Goal: Information Seeking & Learning: Check status

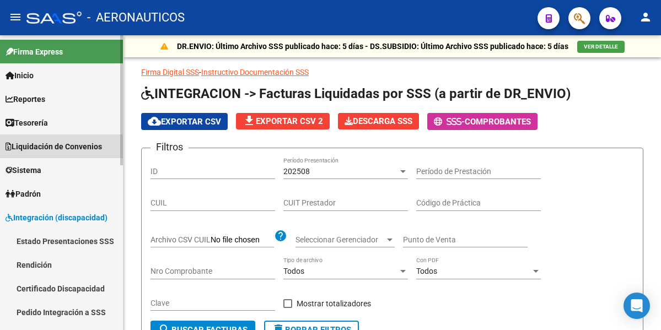
click at [52, 148] on span "Liquidación de Convenios" at bounding box center [54, 147] width 96 height 12
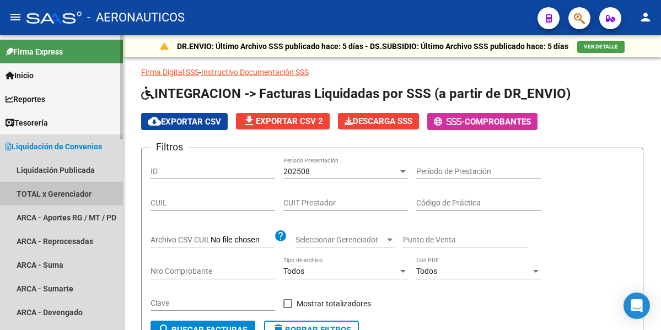
click at [58, 193] on link "TOTAL x Gerenciador" at bounding box center [61, 194] width 123 height 24
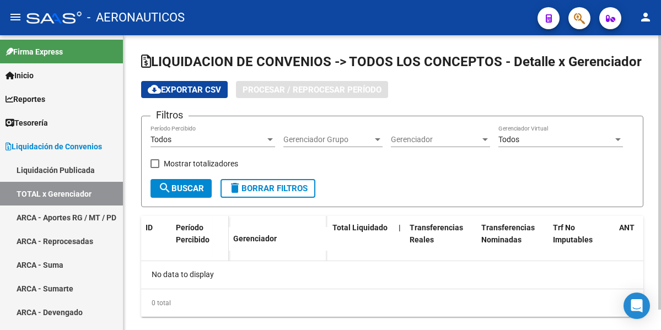
checkbox input "true"
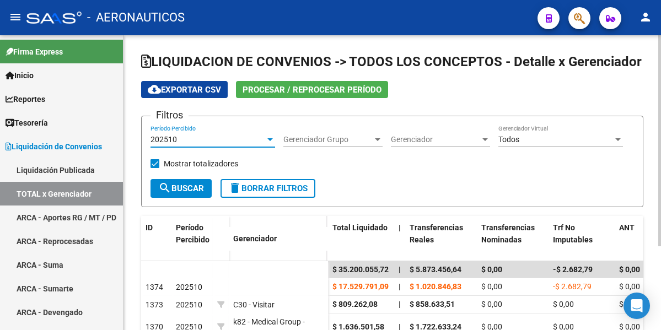
click at [272, 139] on div at bounding box center [270, 139] width 6 height 3
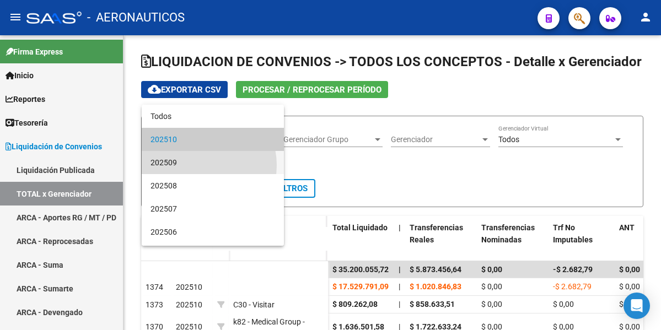
click at [196, 165] on span "202509" at bounding box center [212, 162] width 125 height 23
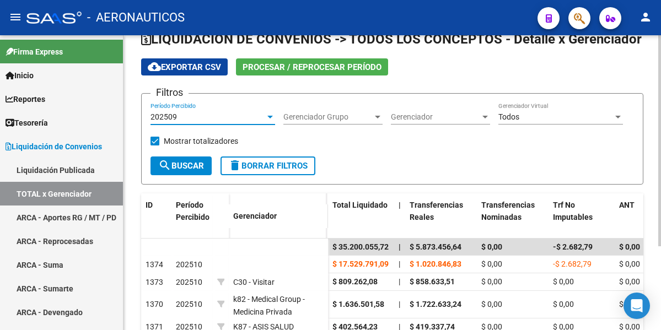
scroll to position [55, 0]
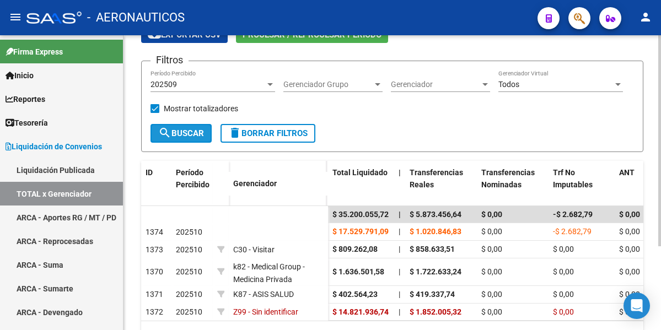
click at [187, 136] on span "search Buscar" at bounding box center [181, 133] width 46 height 10
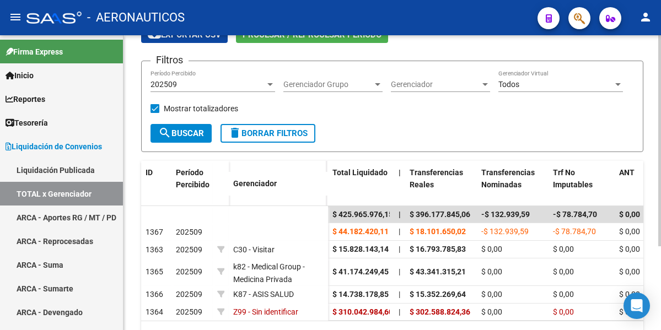
scroll to position [0, 0]
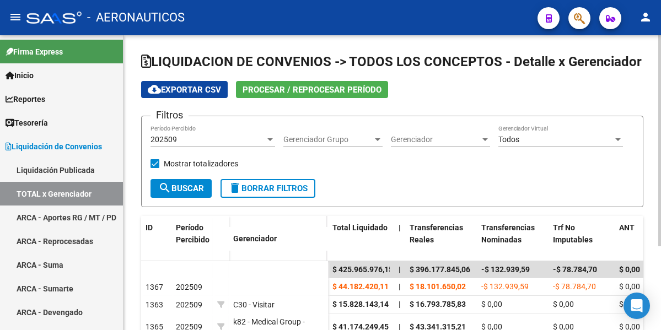
click at [272, 138] on div at bounding box center [270, 139] width 6 height 3
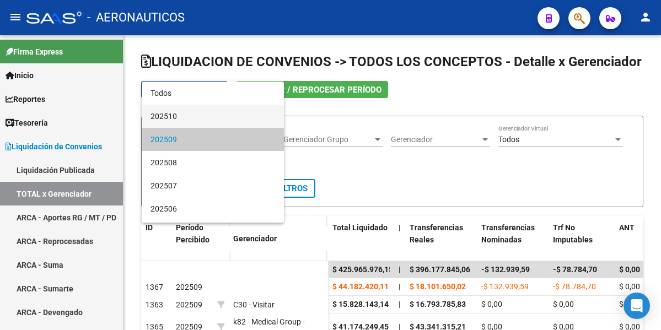
click at [176, 116] on span "202510" at bounding box center [212, 116] width 125 height 23
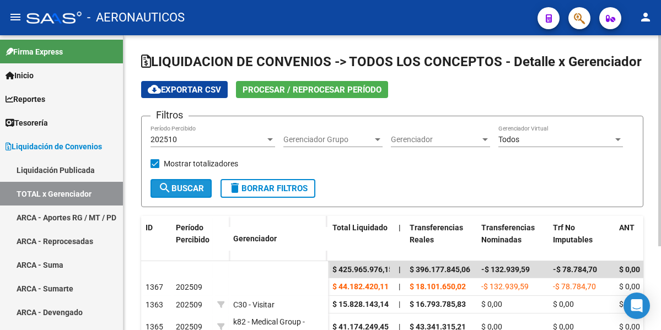
click at [187, 190] on span "search Buscar" at bounding box center [181, 189] width 46 height 10
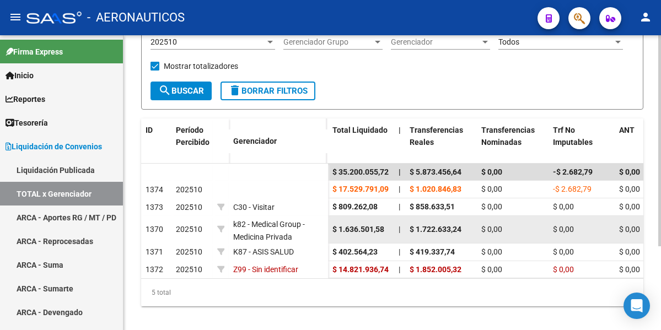
scroll to position [110, 0]
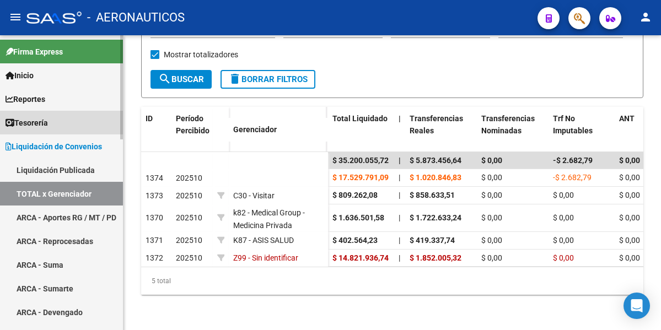
click at [48, 120] on span "Tesorería" at bounding box center [27, 123] width 42 height 12
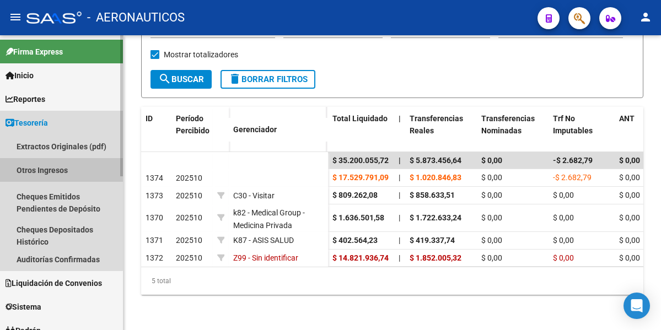
click at [58, 168] on link "Otros Ingresos" at bounding box center [61, 170] width 123 height 24
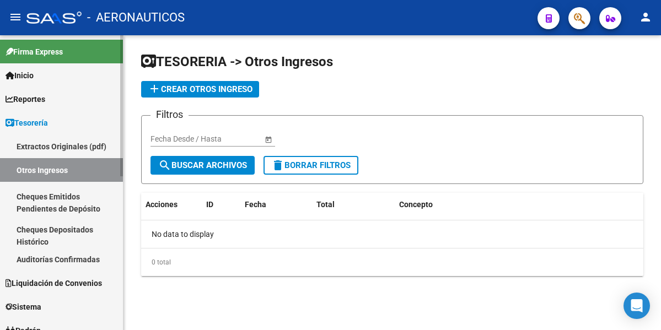
click at [42, 94] on span "Reportes" at bounding box center [26, 99] width 40 height 12
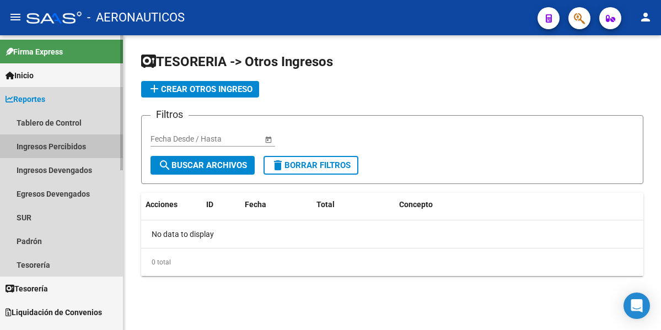
click at [57, 148] on link "Ingresos Percibidos" at bounding box center [61, 146] width 123 height 24
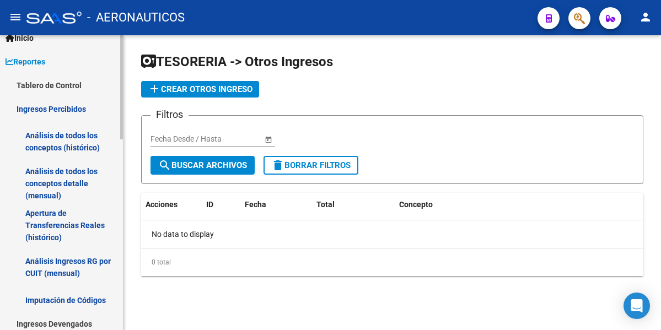
scroll to position [55, 0]
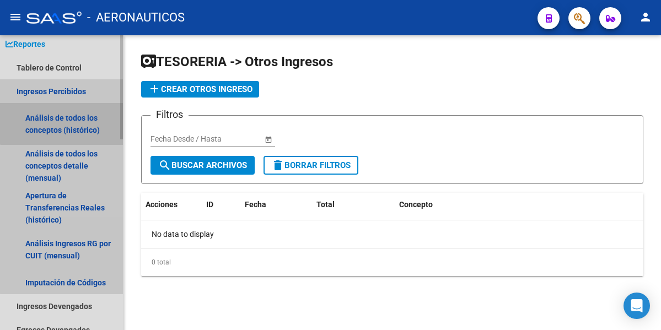
click at [77, 123] on link "Análisis de todos los conceptos (histórico)" at bounding box center [61, 124] width 123 height 42
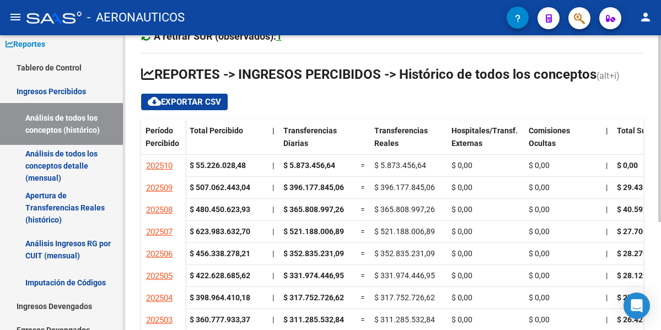
scroll to position [110, 0]
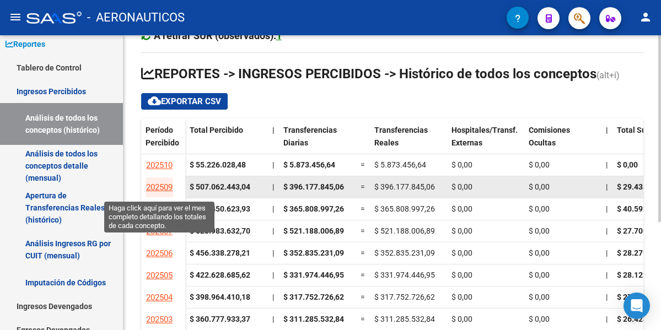
click at [164, 188] on span "202509" at bounding box center [159, 187] width 26 height 10
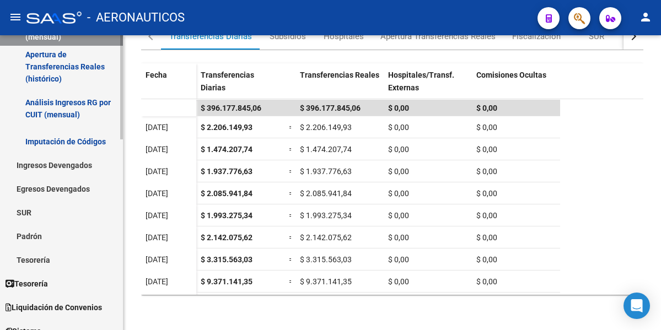
scroll to position [220, 0]
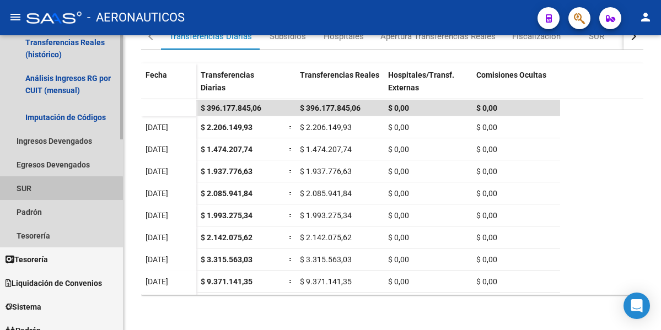
click at [44, 190] on link "SUR" at bounding box center [61, 188] width 123 height 24
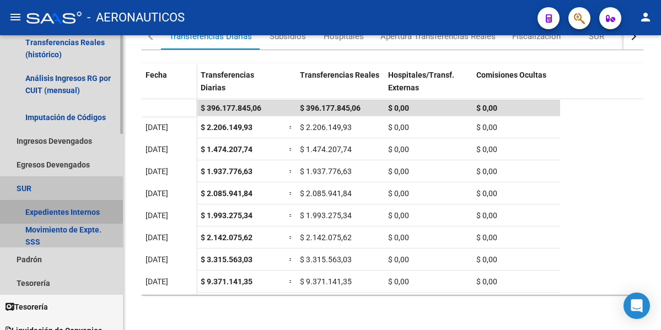
click at [63, 209] on link "Expedientes Internos" at bounding box center [61, 212] width 123 height 24
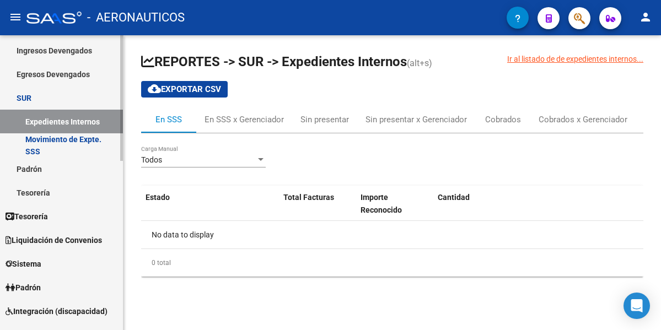
scroll to position [110, 0]
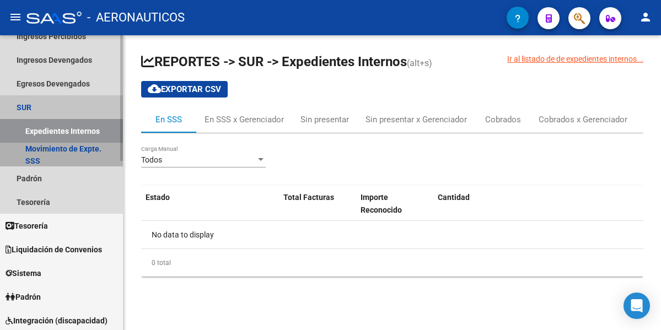
click at [49, 153] on link "Movimiento de Expte. SSS" at bounding box center [61, 155] width 123 height 24
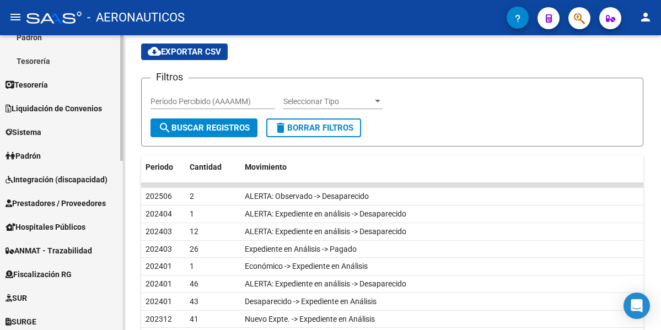
scroll to position [276, 0]
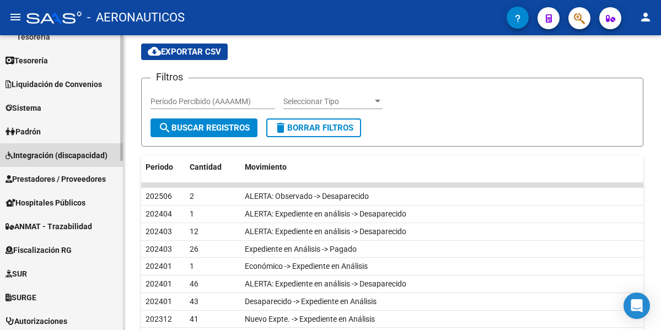
click at [47, 155] on span "Integración (discapacidad)" at bounding box center [57, 155] width 102 height 12
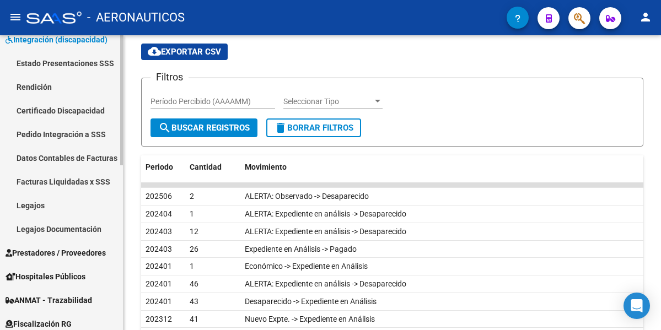
scroll to position [165, 0]
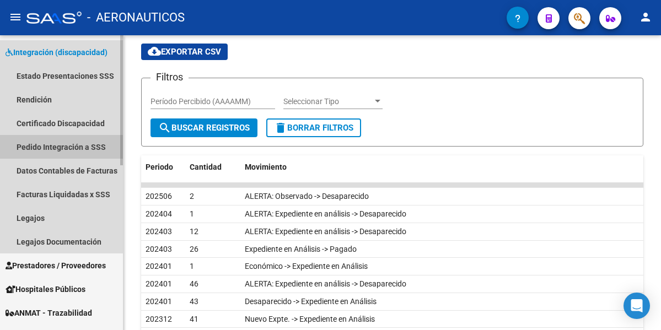
click at [51, 144] on link "Pedido Integración a SSS" at bounding box center [61, 147] width 123 height 24
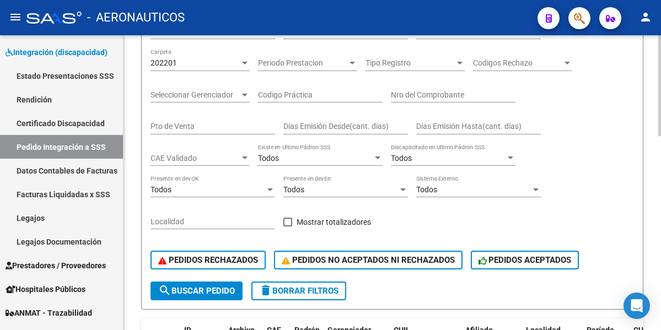
scroll to position [110, 0]
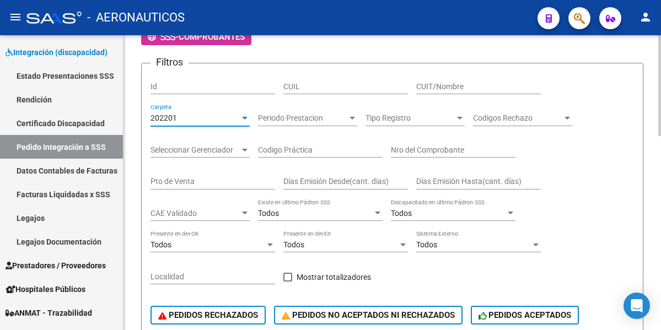
click at [244, 120] on div at bounding box center [245, 118] width 6 height 3
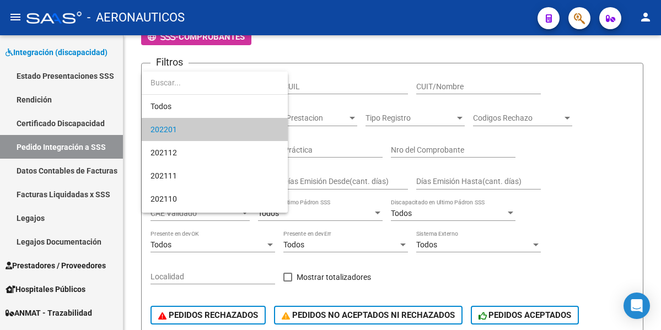
click at [48, 195] on div at bounding box center [330, 165] width 661 height 330
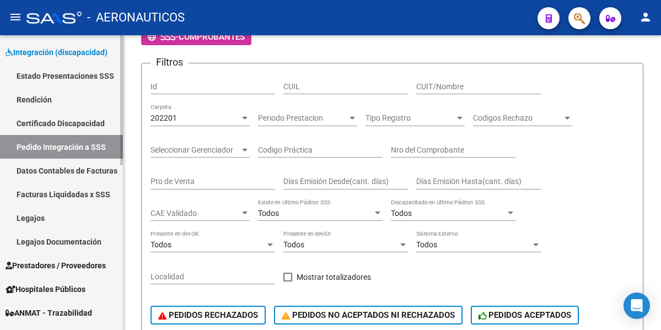
click at [48, 195] on link "Facturas Liquidadas x SSS" at bounding box center [61, 194] width 123 height 24
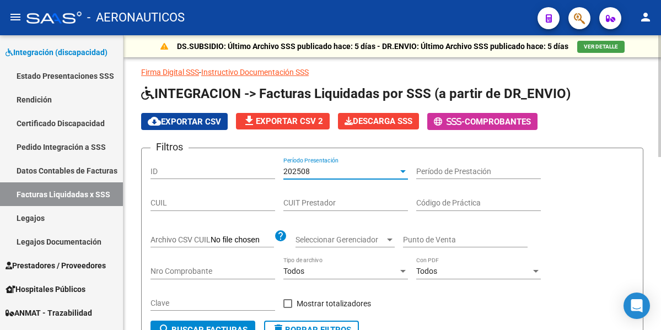
click at [402, 170] on div at bounding box center [403, 171] width 6 height 3
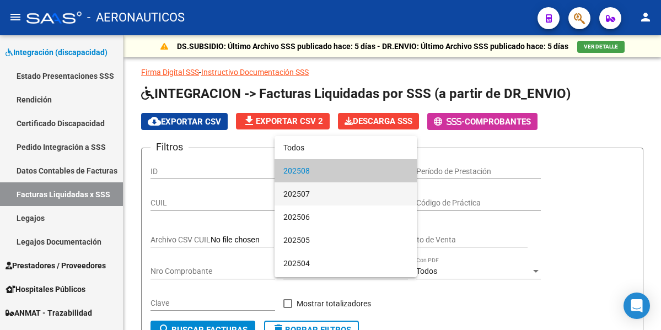
click at [320, 197] on span "202507" at bounding box center [345, 193] width 125 height 23
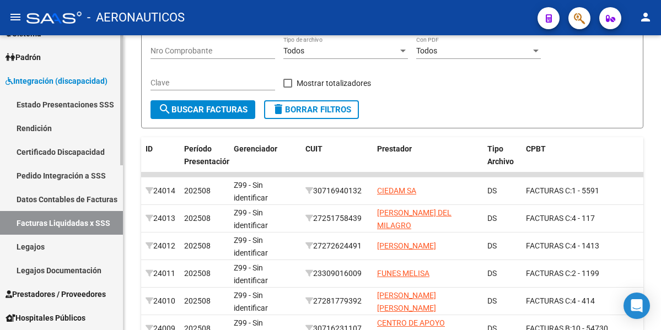
scroll to position [110, 0]
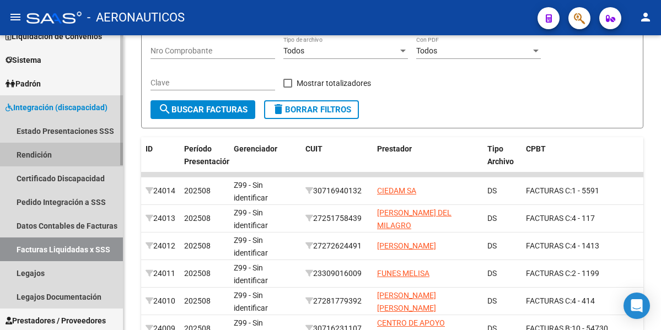
click at [61, 155] on link "Rendición" at bounding box center [61, 155] width 123 height 24
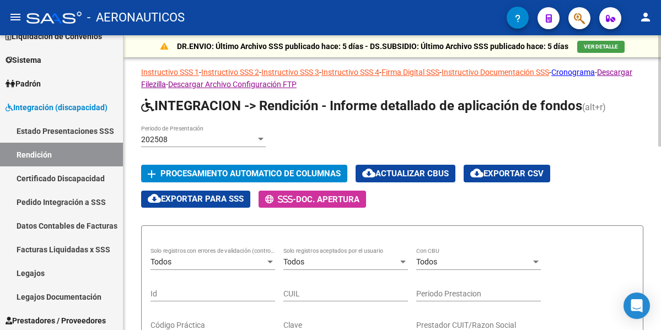
click at [261, 137] on div at bounding box center [261, 139] width 10 height 9
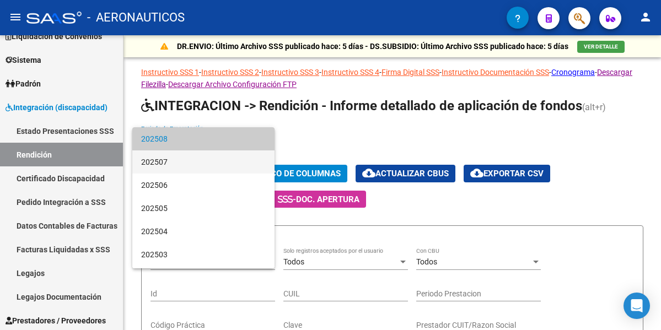
click at [188, 165] on span "202507" at bounding box center [203, 161] width 125 height 23
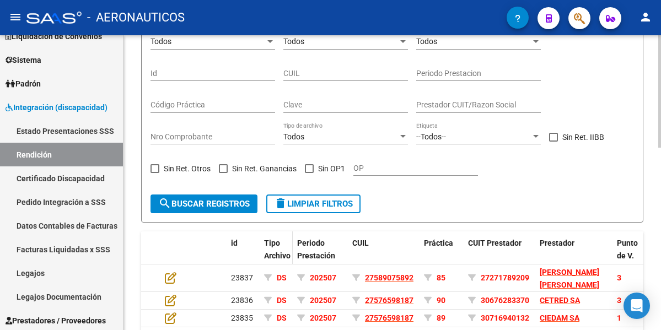
scroll to position [276, 0]
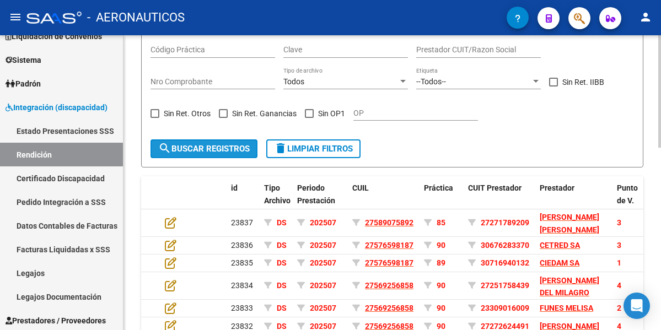
click at [228, 151] on span "search Buscar registros" at bounding box center [203, 149] width 91 height 10
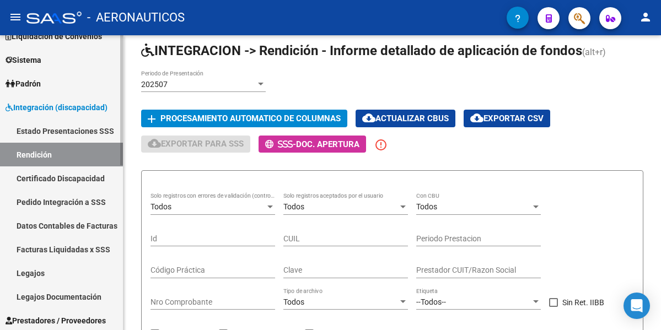
scroll to position [165, 0]
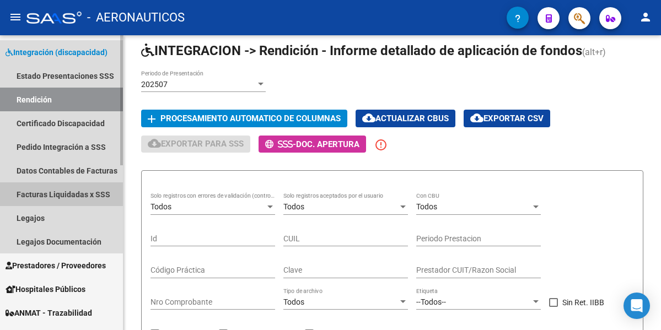
click at [64, 194] on link "Facturas Liquidadas x SSS" at bounding box center [61, 194] width 123 height 24
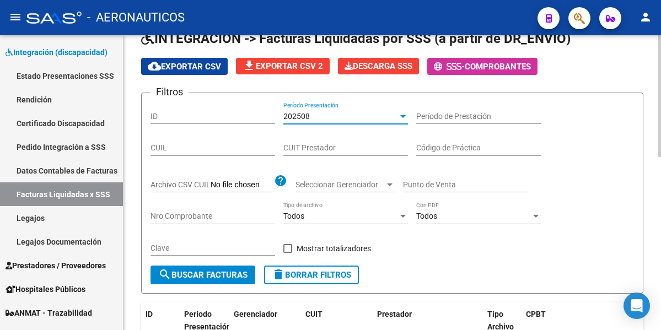
click at [402, 113] on div at bounding box center [403, 116] width 10 height 9
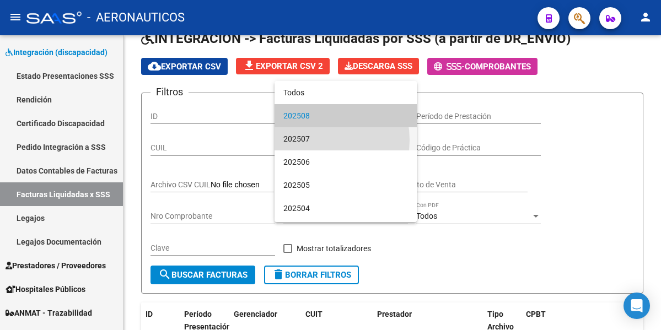
click at [314, 140] on span "202507" at bounding box center [345, 138] width 125 height 23
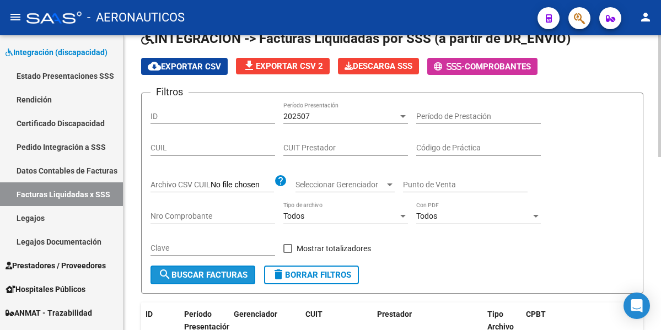
click at [225, 275] on span "search Buscar Facturas" at bounding box center [202, 275] width 89 height 10
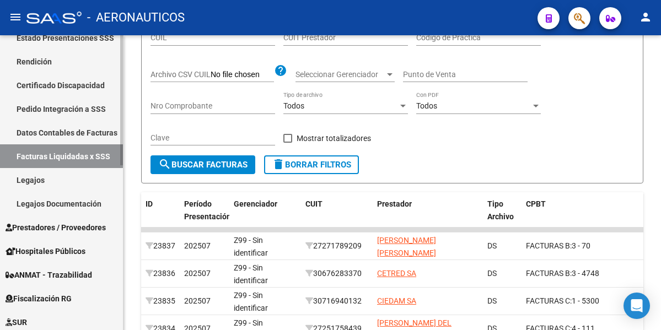
scroll to position [220, 0]
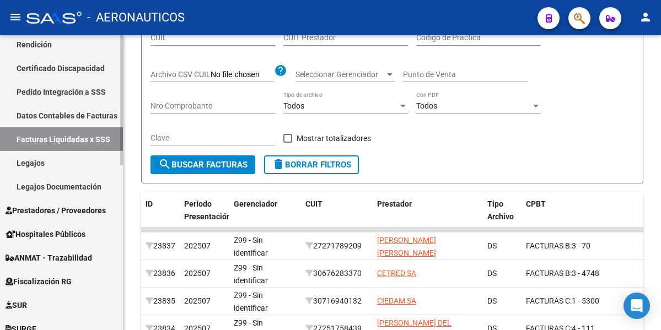
click at [57, 165] on link "Legajos" at bounding box center [61, 163] width 123 height 24
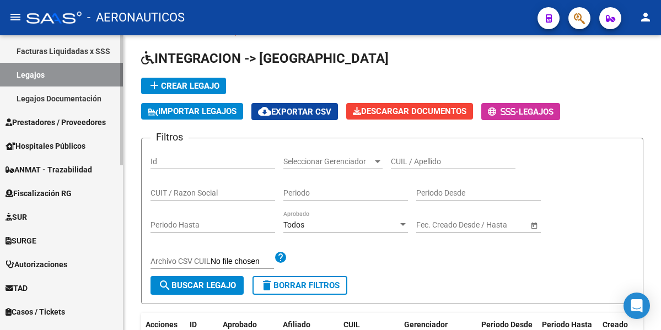
scroll to position [331, 0]
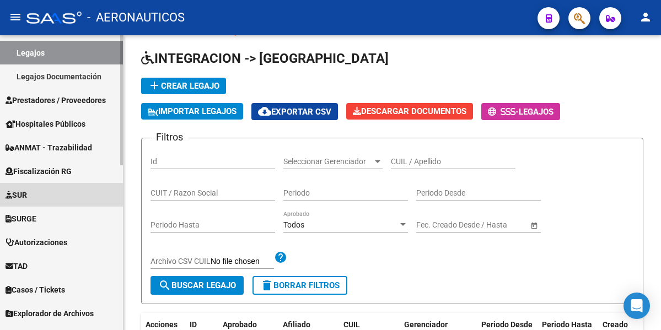
click at [36, 196] on link "SUR" at bounding box center [61, 195] width 123 height 24
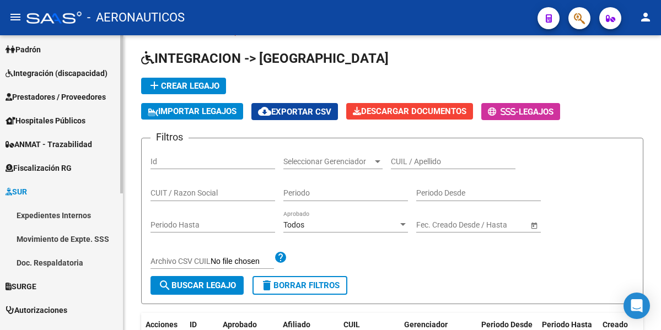
scroll to position [89, 0]
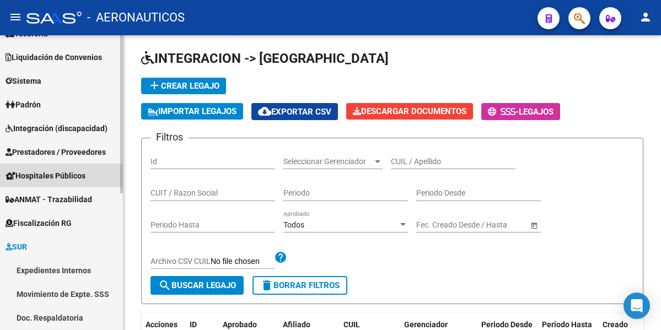
click at [61, 173] on span "Hospitales Públicos" at bounding box center [46, 176] width 80 height 12
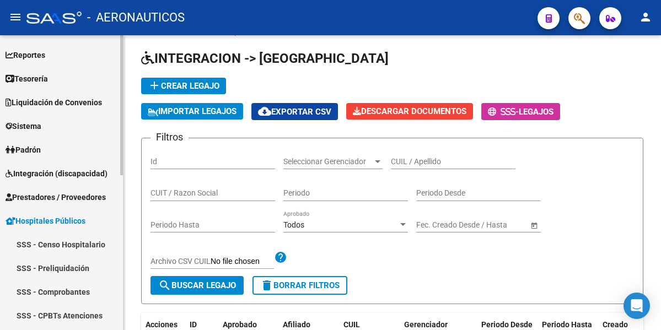
scroll to position [34, 0]
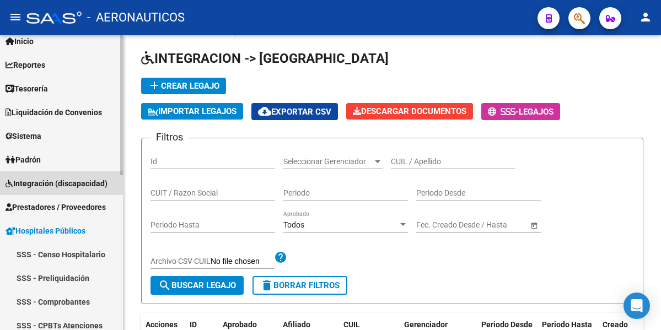
click at [41, 182] on span "Integración (discapacidad)" at bounding box center [57, 183] width 102 height 12
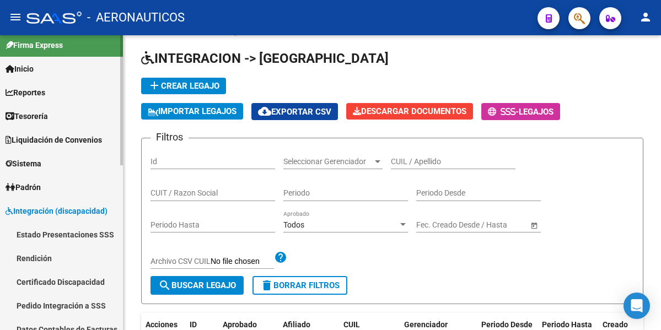
scroll to position [0, 0]
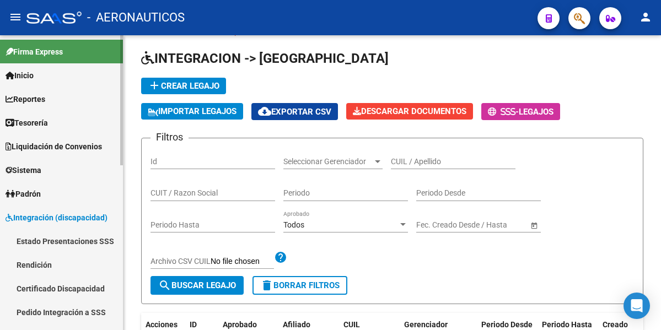
click at [34, 99] on span "Reportes" at bounding box center [26, 99] width 40 height 12
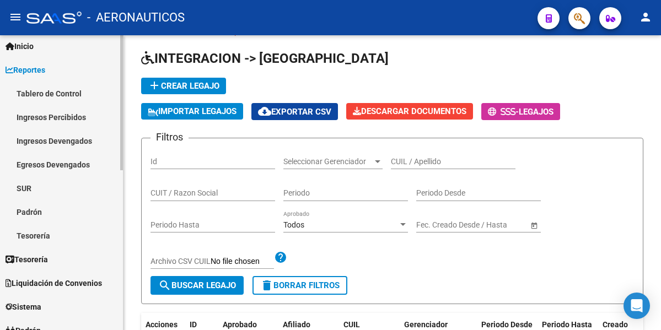
scroll to position [55, 0]
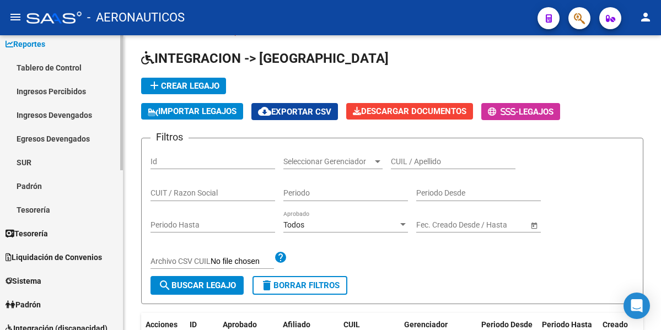
click at [29, 160] on link "SUR" at bounding box center [61, 162] width 123 height 24
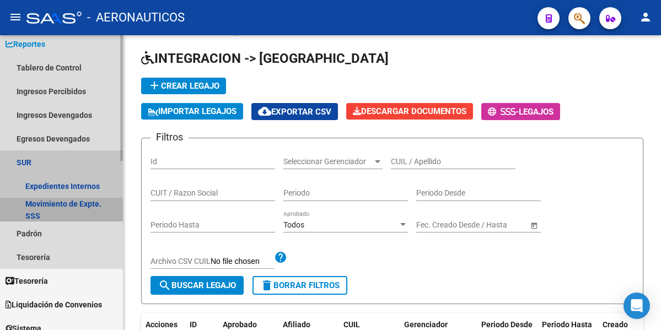
click at [61, 208] on link "Movimiento de Expte. SSS" at bounding box center [61, 210] width 123 height 24
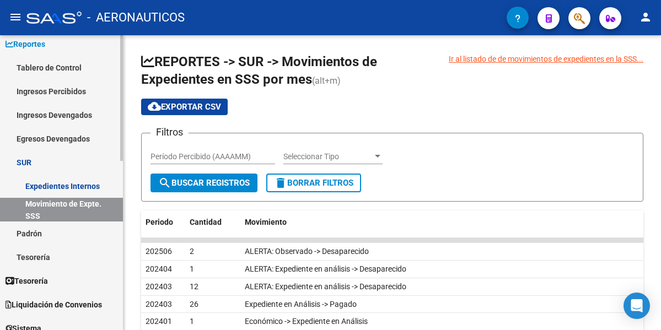
click at [43, 182] on link "Expedientes Internos" at bounding box center [61, 186] width 123 height 24
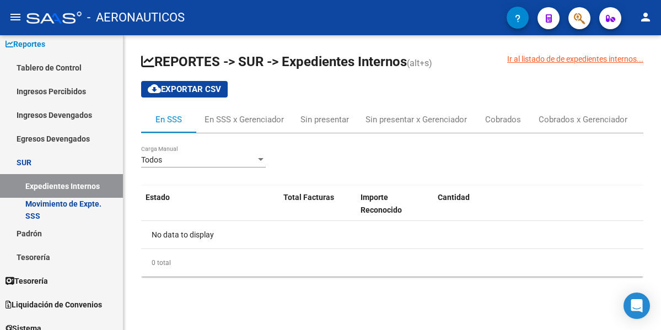
click at [258, 157] on div at bounding box center [261, 159] width 10 height 9
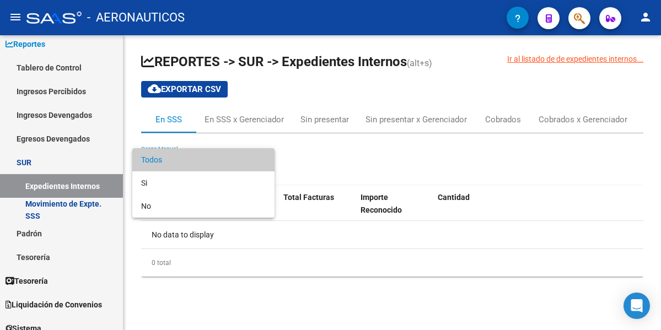
click at [262, 159] on span "Todos" at bounding box center [203, 159] width 125 height 23
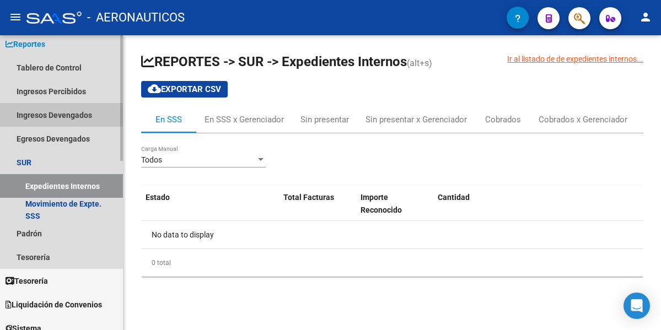
click at [57, 113] on link "Ingresos Devengados" at bounding box center [61, 115] width 123 height 24
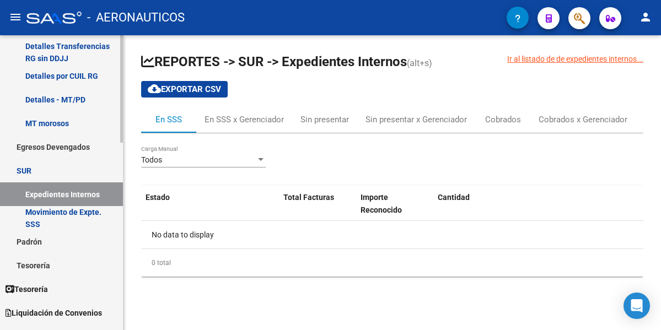
scroll to position [220, 0]
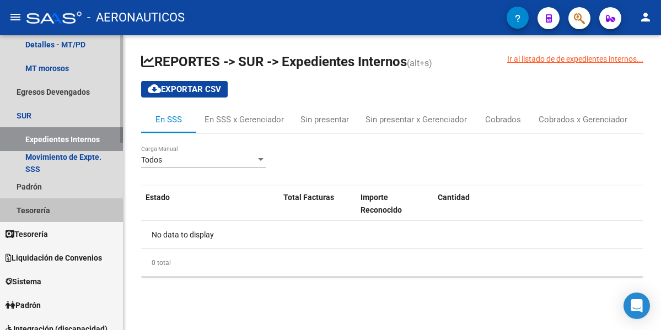
click at [59, 214] on link "Tesorería" at bounding box center [61, 210] width 123 height 24
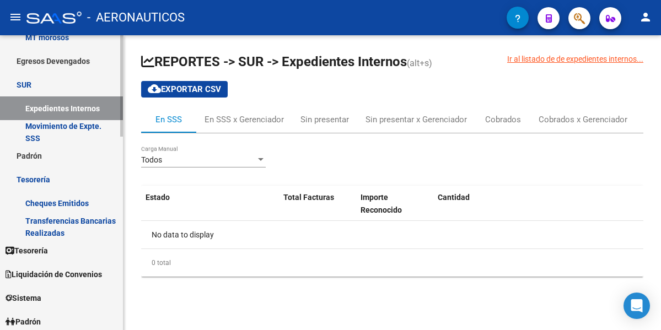
scroll to position [276, 0]
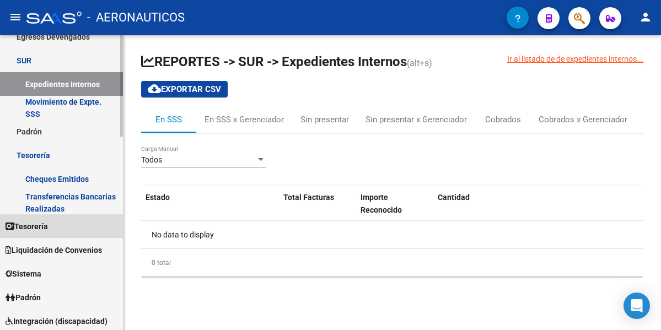
click at [62, 226] on link "Tesorería" at bounding box center [61, 226] width 123 height 24
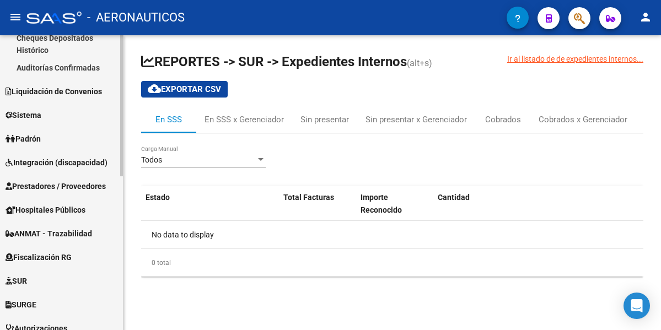
scroll to position [165, 0]
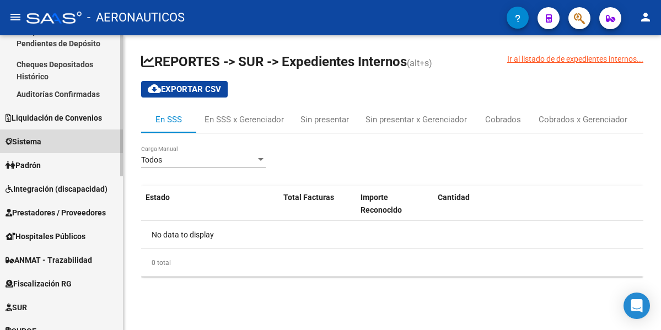
click at [62, 144] on link "Sistema" at bounding box center [61, 142] width 123 height 24
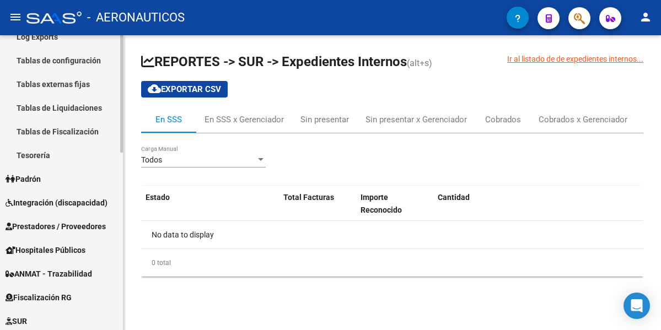
scroll to position [331, 0]
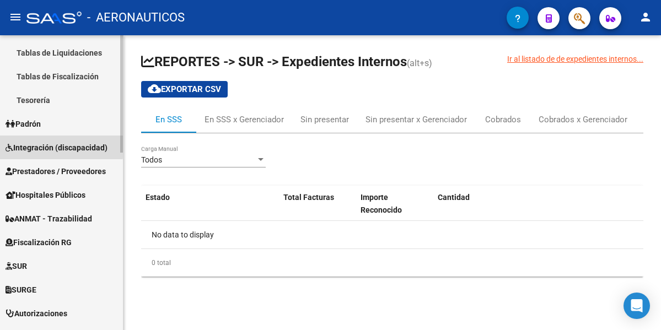
click at [41, 145] on span "Integración (discapacidad)" at bounding box center [57, 148] width 102 height 12
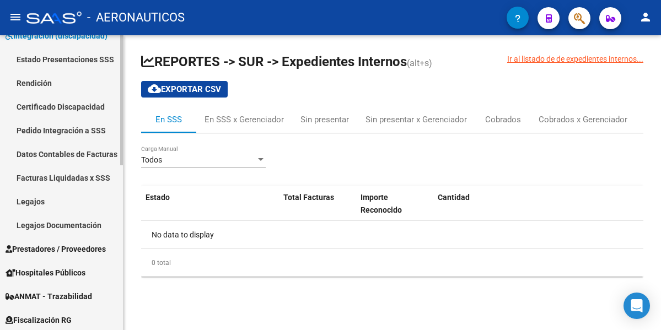
scroll to position [110, 0]
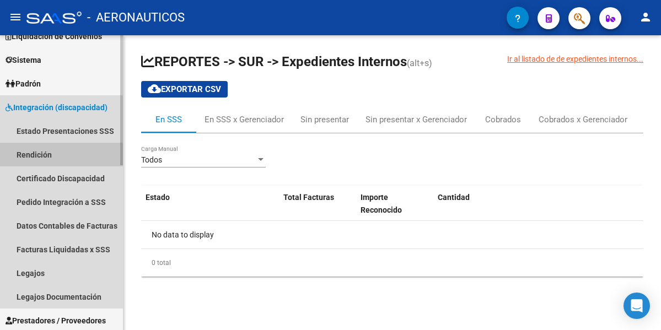
click at [60, 156] on link "Rendición" at bounding box center [61, 155] width 123 height 24
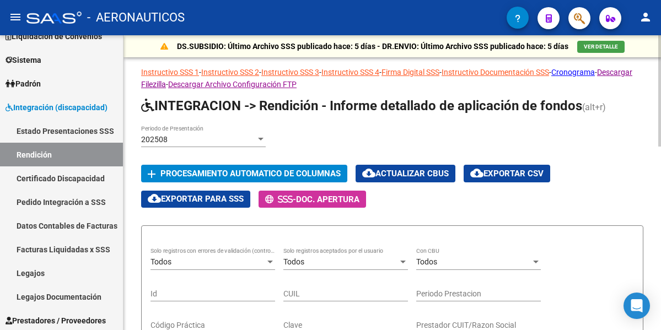
click at [257, 141] on div at bounding box center [261, 139] width 10 height 9
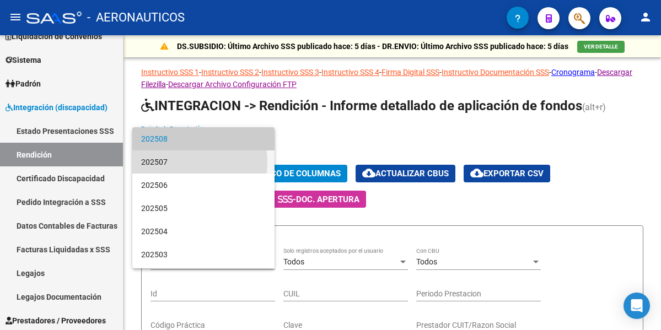
click at [182, 163] on span "202507" at bounding box center [203, 161] width 125 height 23
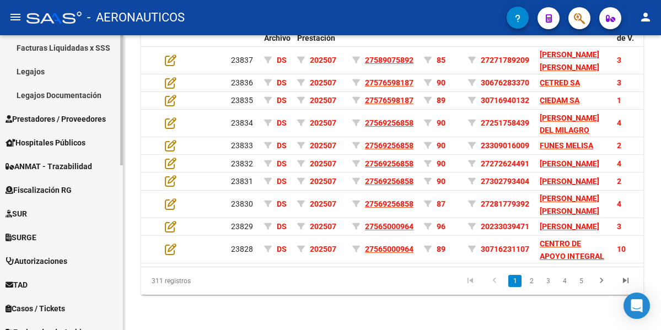
scroll to position [331, 0]
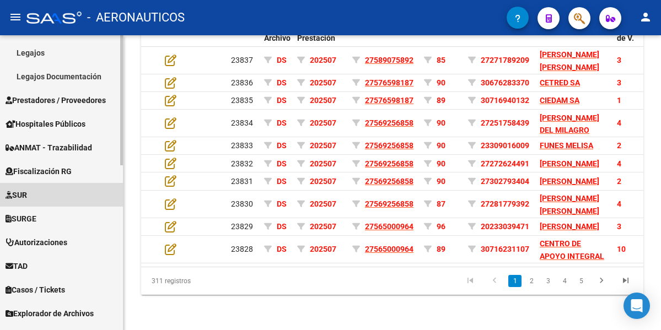
click at [45, 195] on link "SUR" at bounding box center [61, 195] width 123 height 24
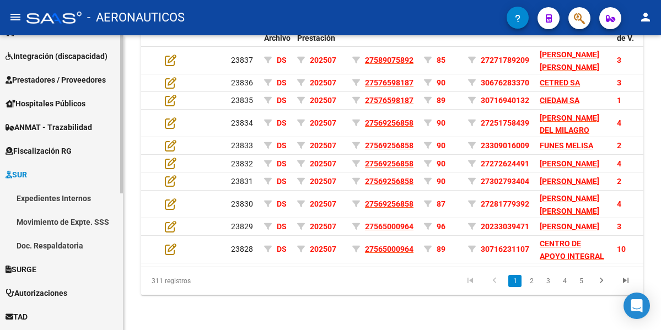
scroll to position [144, 0]
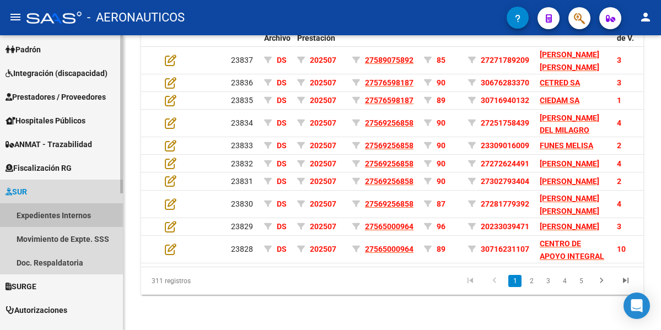
click at [48, 213] on link "Expedientes Internos" at bounding box center [61, 215] width 123 height 24
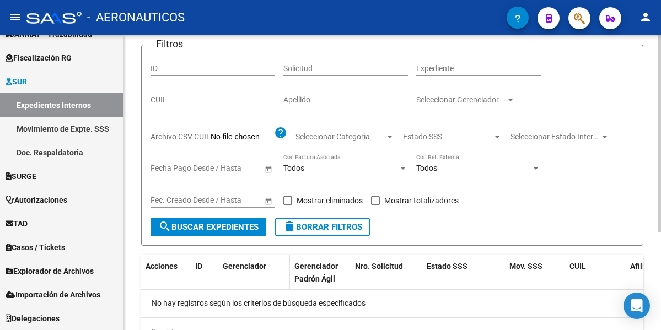
scroll to position [110, 0]
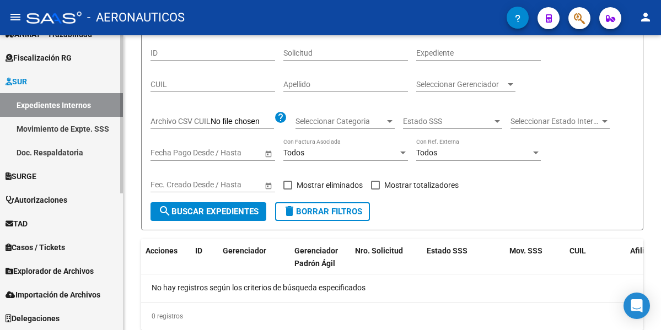
click at [60, 127] on link "Movimiento de Expte. SSS" at bounding box center [61, 129] width 123 height 24
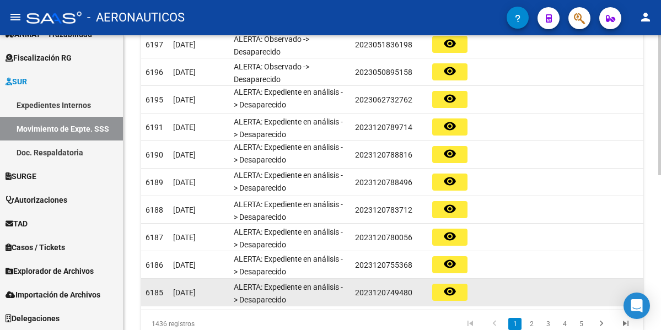
scroll to position [2, 0]
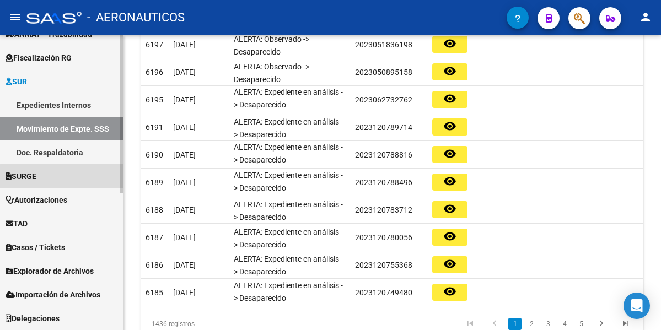
click at [75, 180] on link "SURGE" at bounding box center [61, 176] width 123 height 24
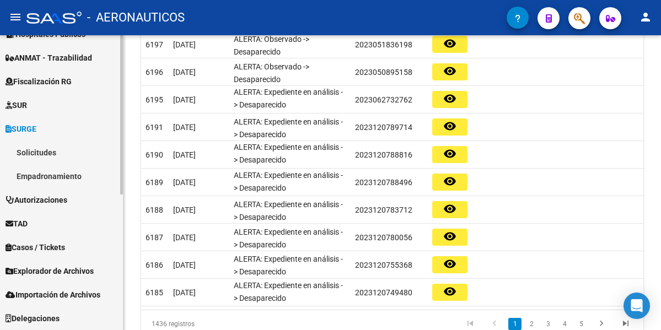
scroll to position [231, 0]
click at [68, 154] on link "Solicitudes" at bounding box center [61, 153] width 123 height 24
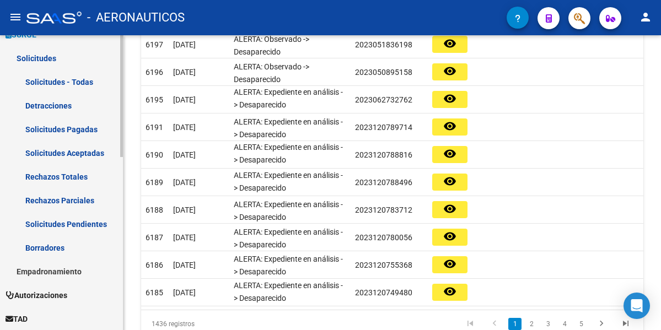
scroll to position [341, 0]
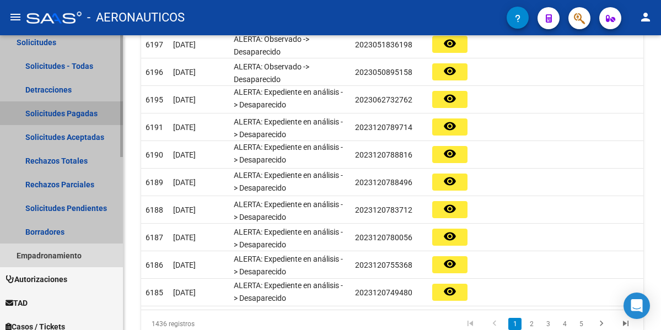
click at [79, 110] on link "Solicitudes Pagadas" at bounding box center [61, 113] width 123 height 24
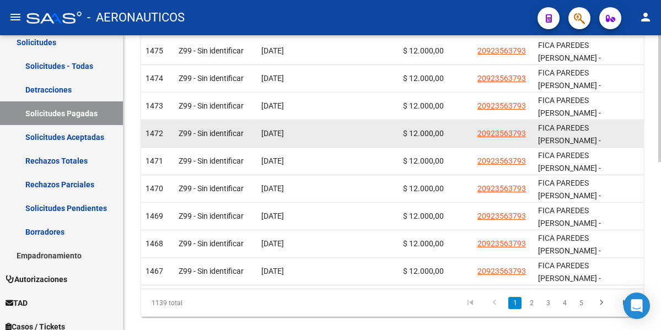
scroll to position [386, 0]
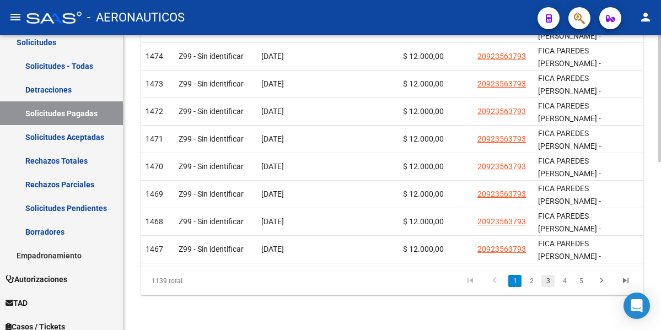
click at [547, 286] on link "3" at bounding box center [547, 281] width 13 height 12
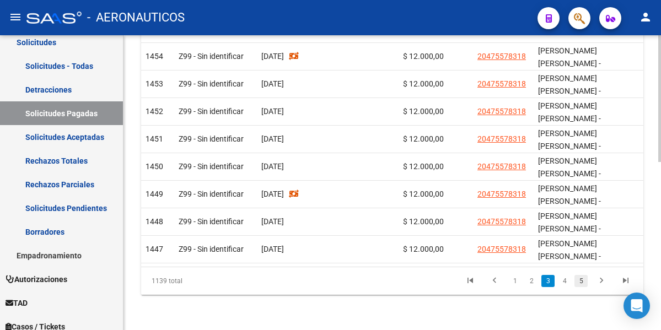
click at [581, 286] on link "5" at bounding box center [580, 281] width 13 height 12
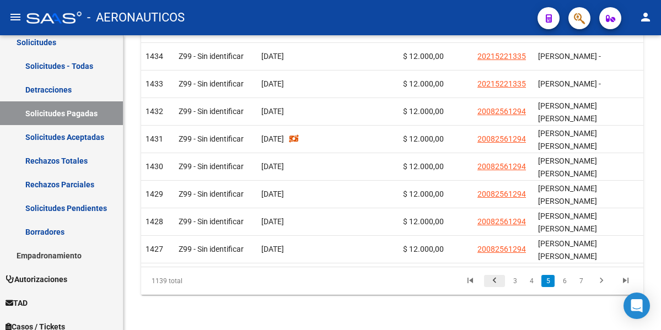
click at [493, 284] on icon "go to previous page" at bounding box center [494, 282] width 14 height 13
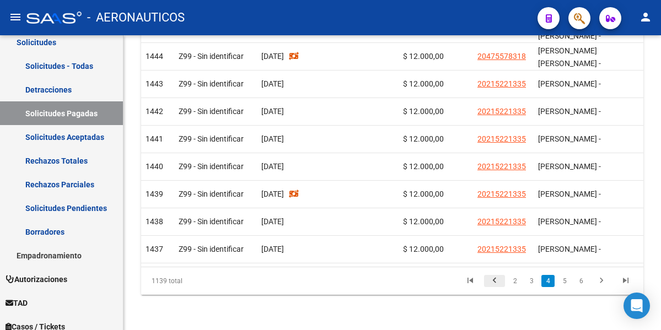
click at [497, 285] on icon "go to previous page" at bounding box center [494, 282] width 14 height 13
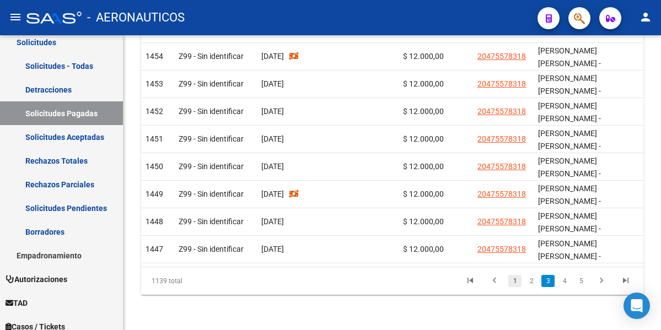
click at [515, 287] on link "1" at bounding box center [514, 281] width 13 height 12
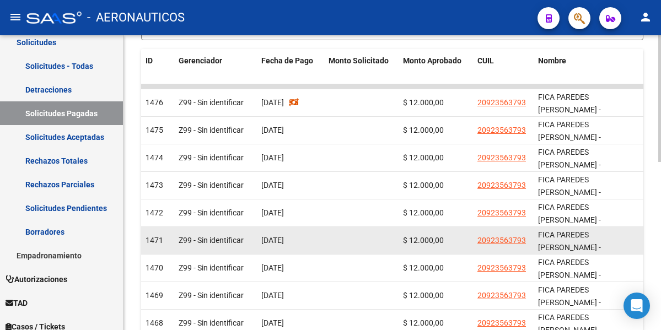
scroll to position [276, 0]
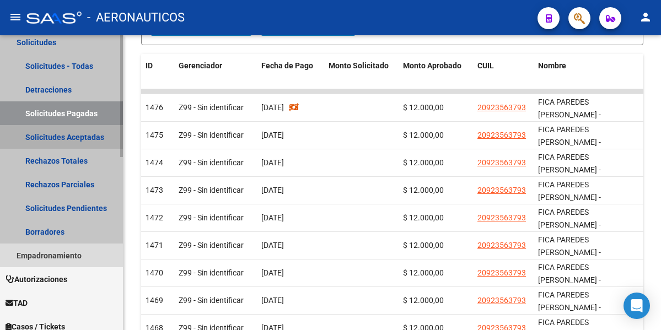
click at [60, 138] on link "Solicitudes Aceptadas" at bounding box center [61, 137] width 123 height 24
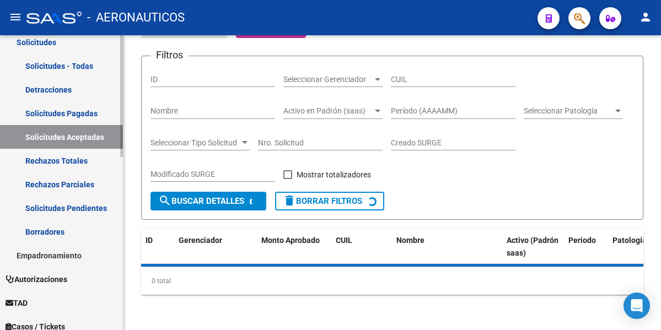
scroll to position [276, 0]
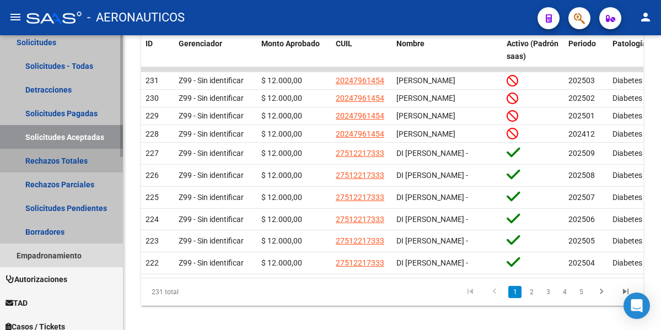
click at [72, 158] on link "Rechazos Totales" at bounding box center [61, 161] width 123 height 24
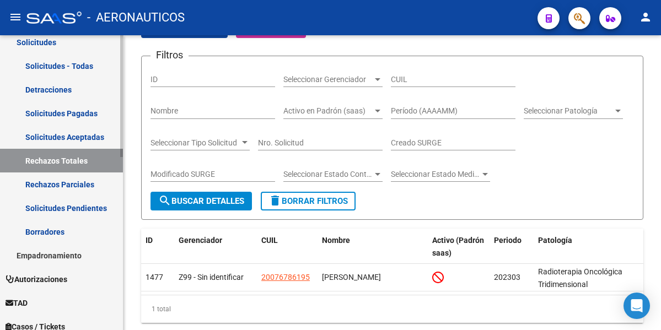
scroll to position [116, 0]
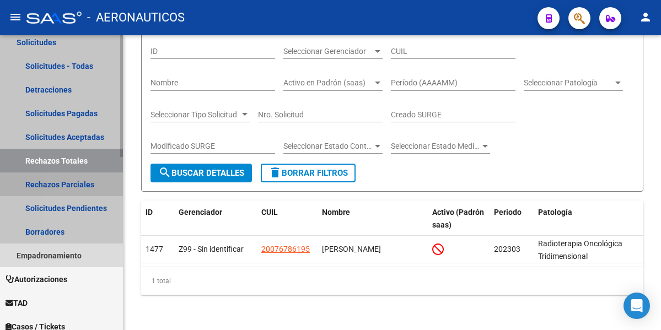
click at [73, 183] on link "Rechazos Parciales" at bounding box center [61, 184] width 123 height 24
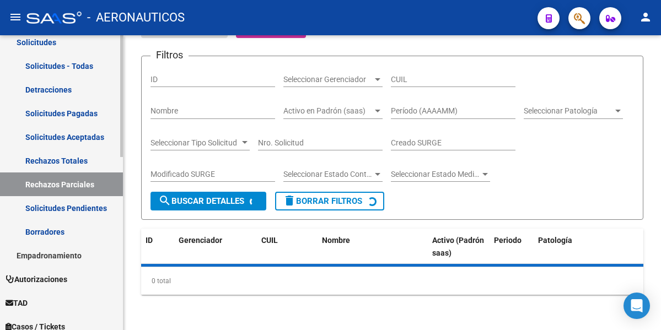
scroll to position [104, 0]
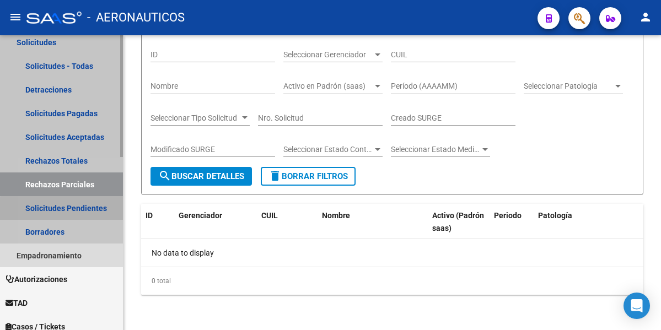
click at [69, 209] on link "Solicitudes Pendientes" at bounding box center [61, 208] width 123 height 24
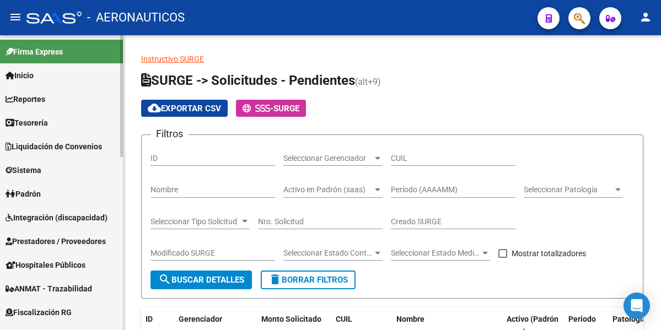
click at [30, 74] on span "Inicio" at bounding box center [20, 75] width 28 height 12
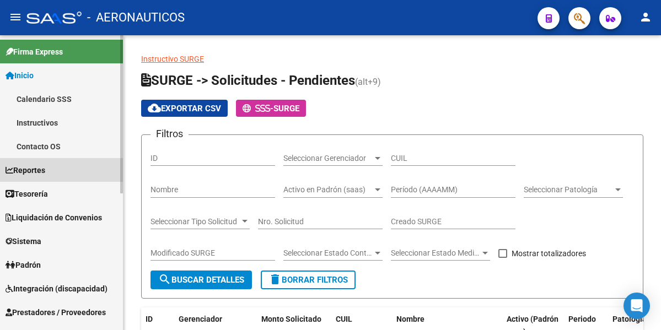
click at [59, 170] on link "Reportes" at bounding box center [61, 170] width 123 height 24
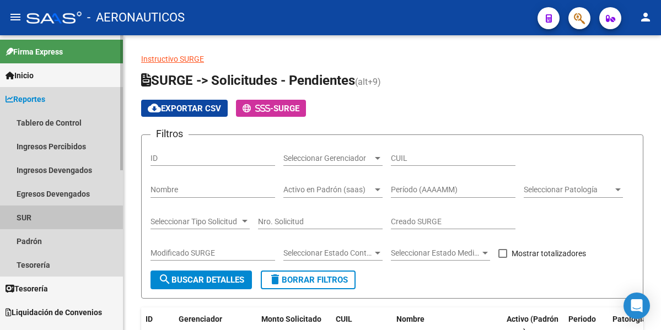
click at [53, 218] on link "SUR" at bounding box center [61, 218] width 123 height 24
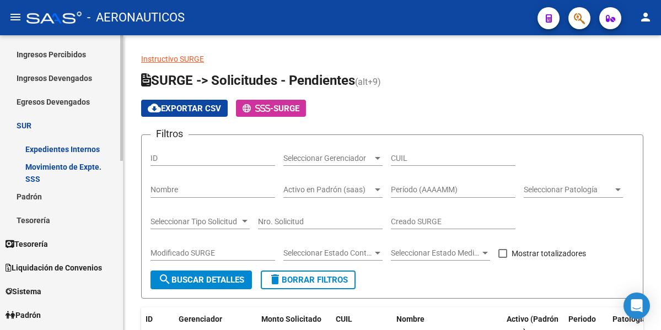
scroll to position [110, 0]
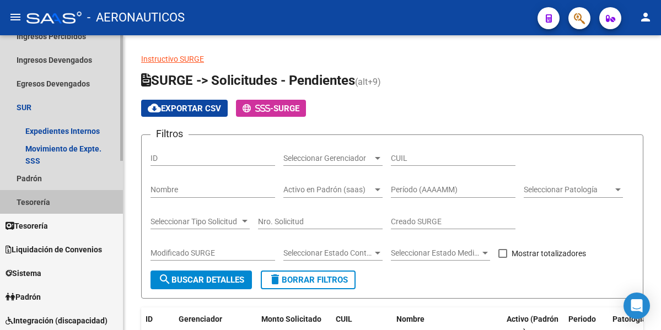
click at [53, 204] on link "Tesorería" at bounding box center [61, 202] width 123 height 24
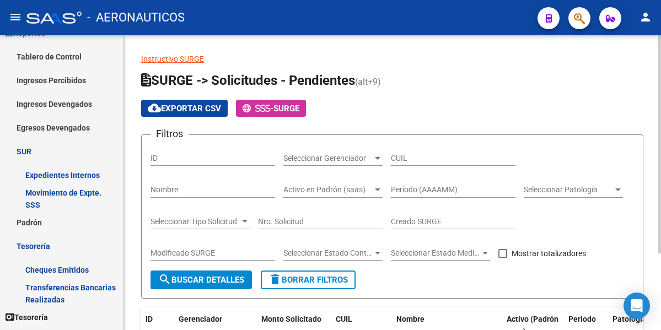
scroll to position [0, 0]
